Goal: Navigation & Orientation: Go to known website

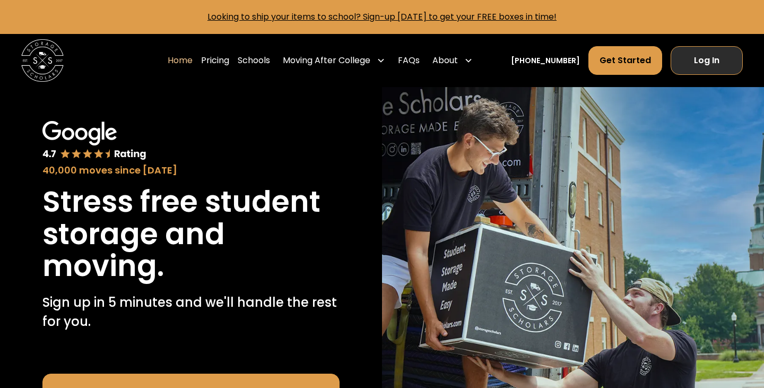
click at [700, 55] on link "Log In" at bounding box center [707, 60] width 72 height 29
click at [730, 67] on link "Log In" at bounding box center [707, 60] width 72 height 29
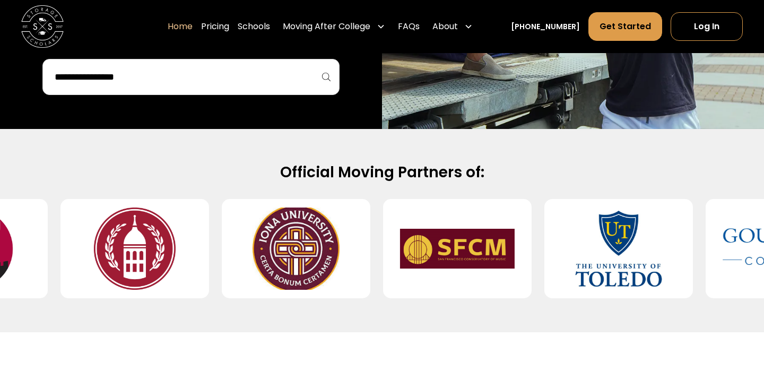
scroll to position [393, 0]
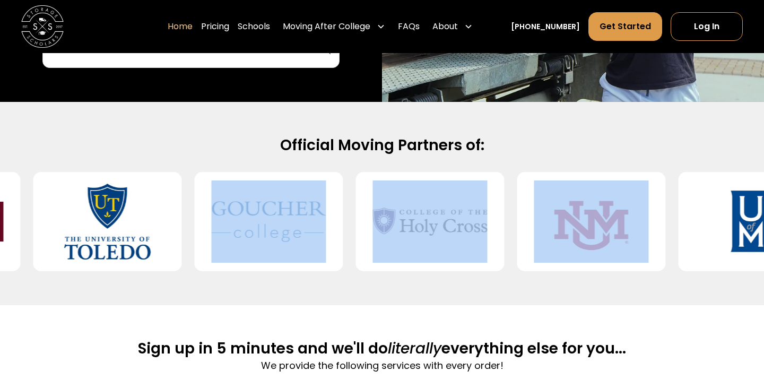
drag, startPoint x: 368, startPoint y: 225, endPoint x: 504, endPoint y: 220, distance: 135.9
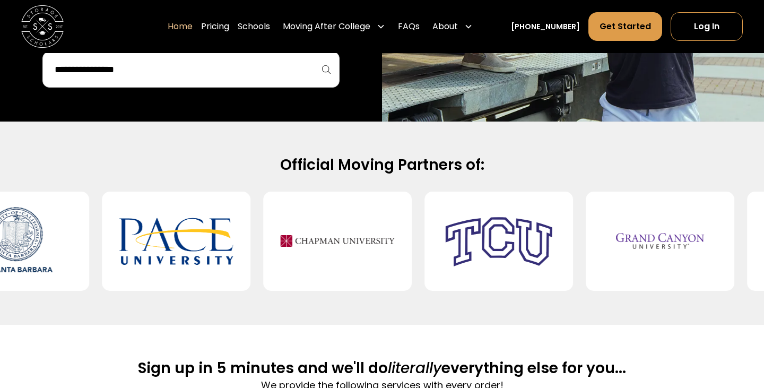
scroll to position [383, 0]
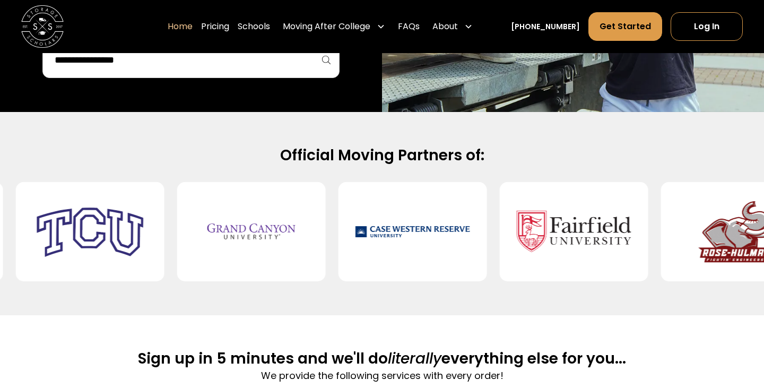
click at [513, 130] on div "Official Moving Partners of:" at bounding box center [382, 213] width 764 height 203
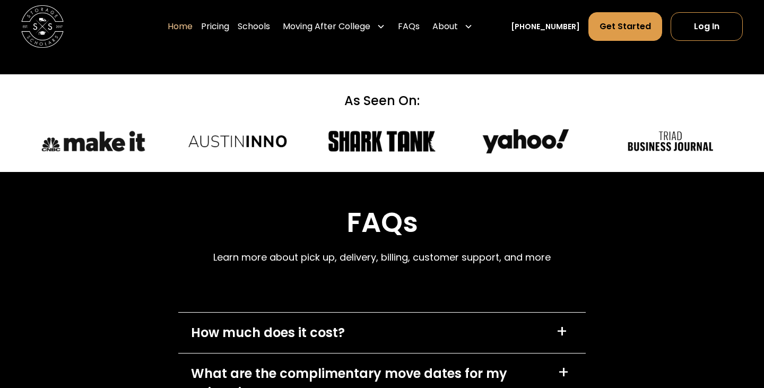
scroll to position [3045, 0]
